Goal: Task Accomplishment & Management: Use online tool/utility

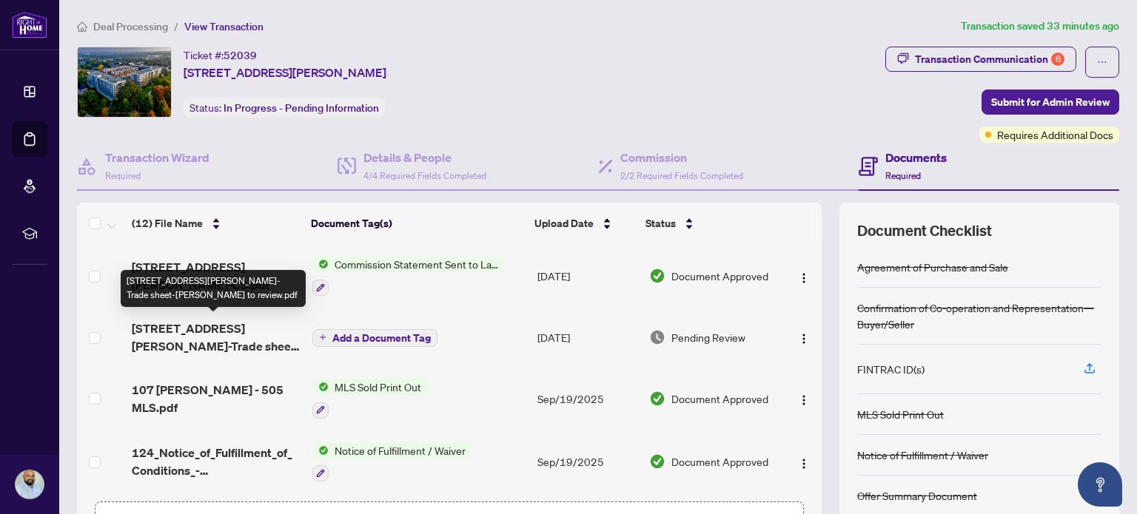
click at [226, 322] on span "[STREET_ADDRESS][PERSON_NAME]-Trade sheet-[PERSON_NAME] to review.pdf" at bounding box center [216, 338] width 168 height 36
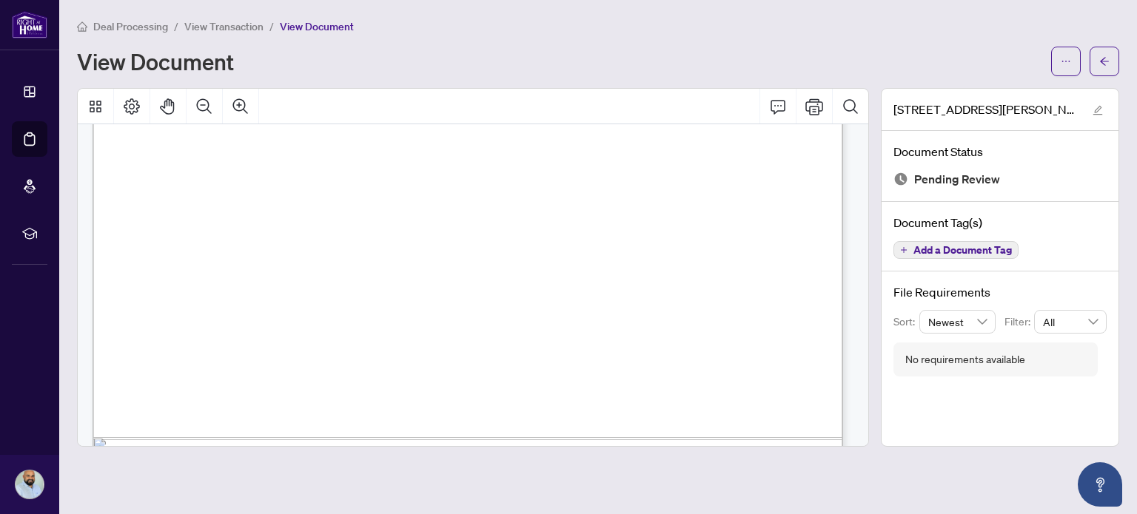
scroll to position [1673, 0]
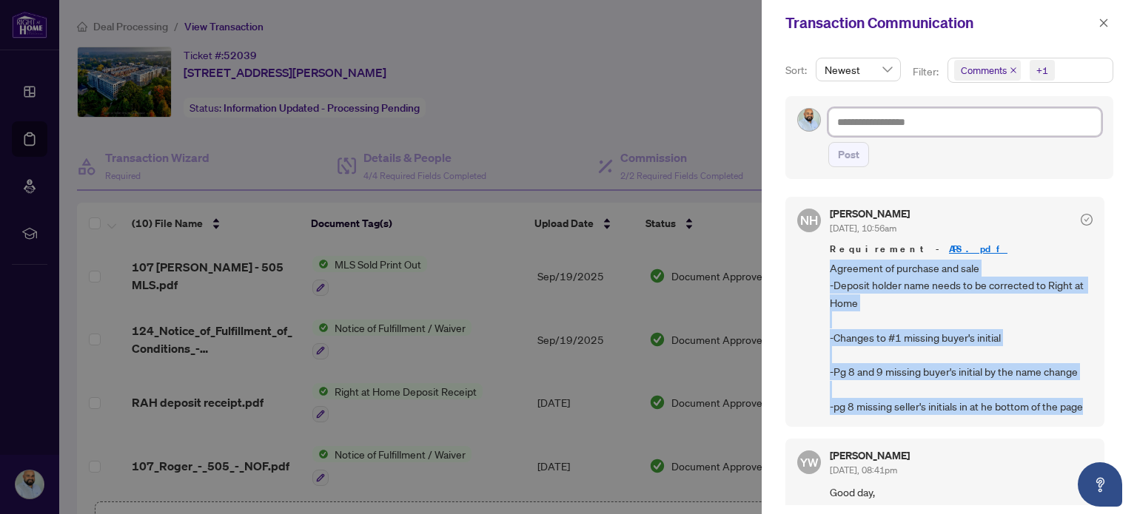
click at [975, 133] on textarea at bounding box center [964, 122] width 273 height 28
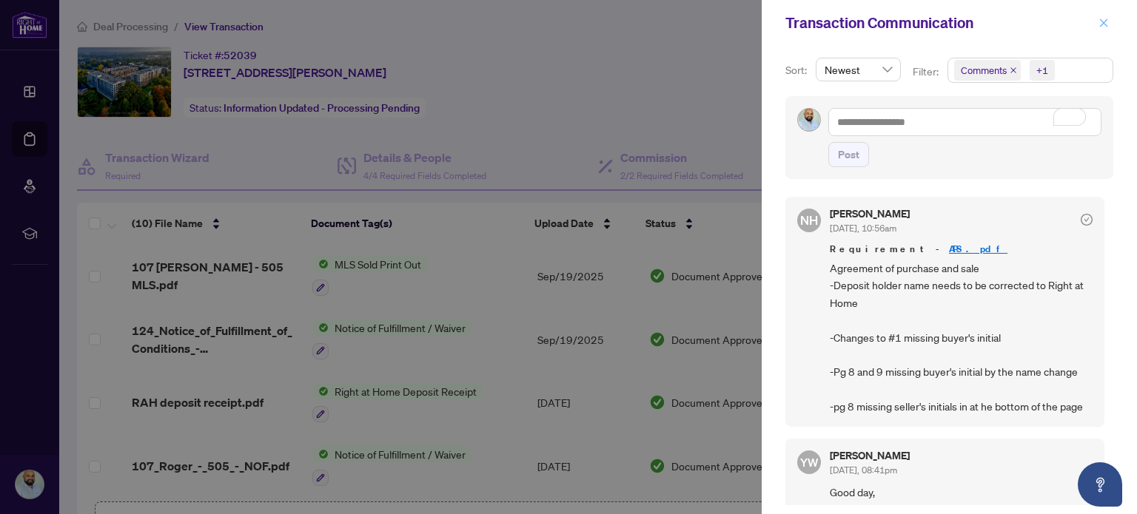
click at [1098, 20] on icon "close" at bounding box center [1103, 23] width 10 height 10
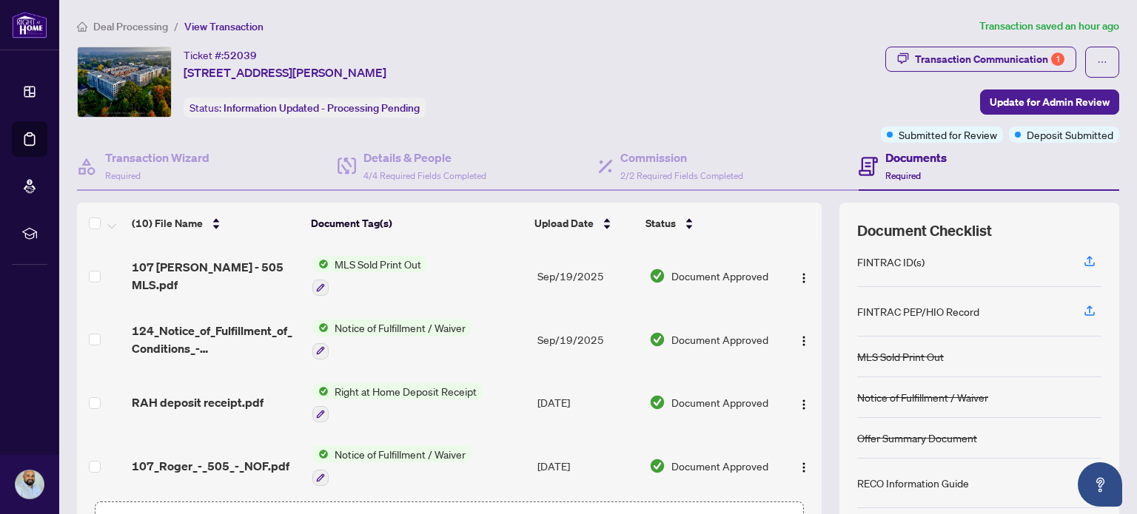
scroll to position [112, 0]
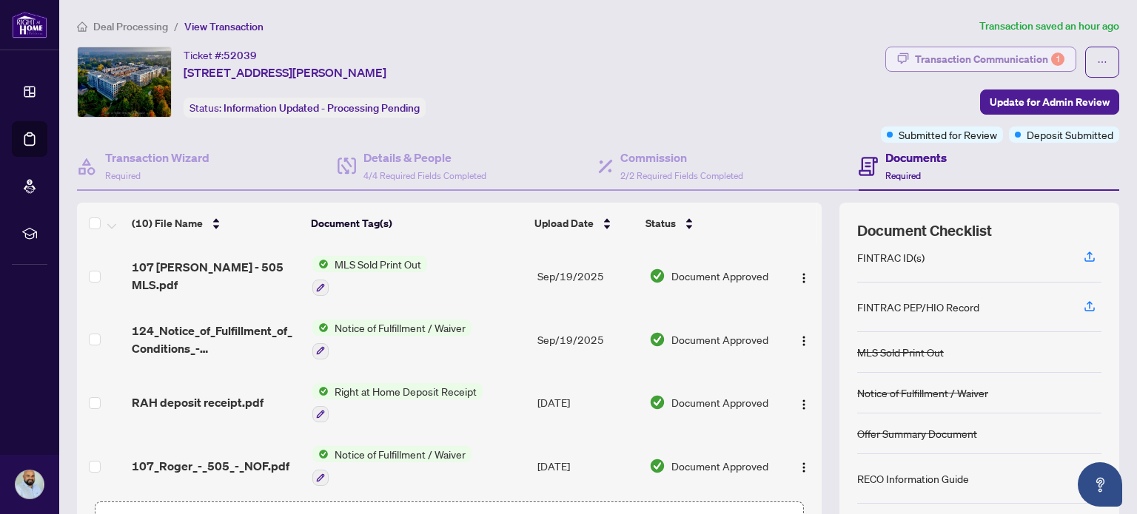
click at [1020, 54] on div "Transaction Communication 1" at bounding box center [990, 59] width 150 height 24
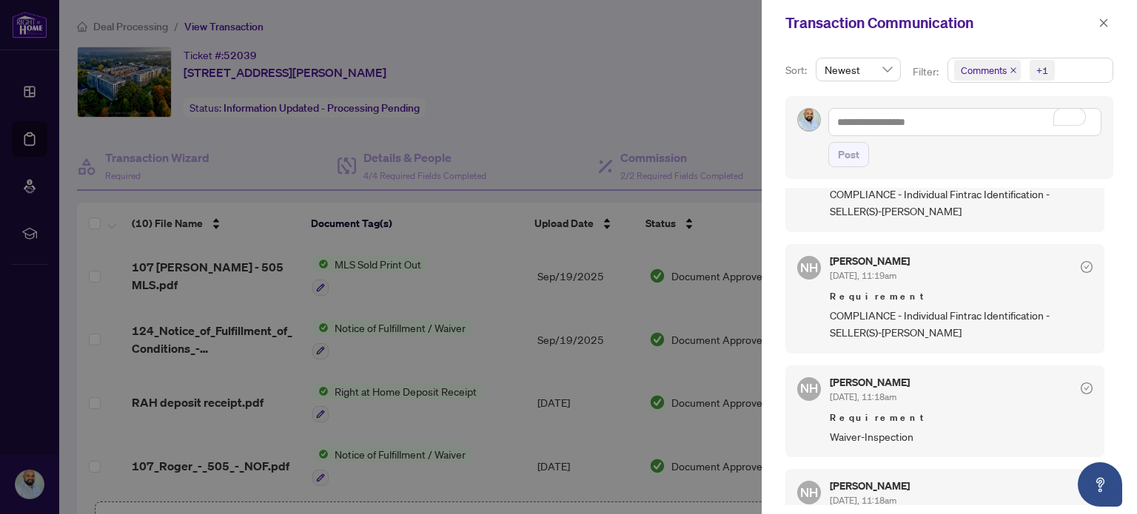
scroll to position [0, 0]
